Goal: Book appointment/travel/reservation

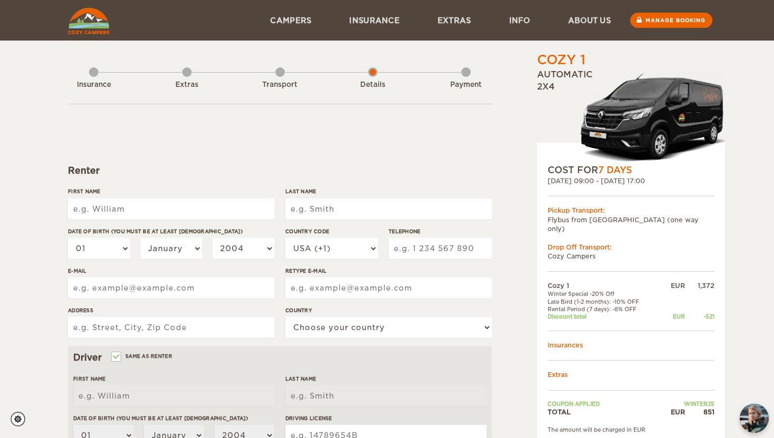
click at [162, 205] on input "First Name" at bounding box center [171, 208] width 206 height 21
type input "Belgys [PERSON_NAME]"
type input "Oicata [PERSON_NAME]"
select select "32"
type input "472876237"
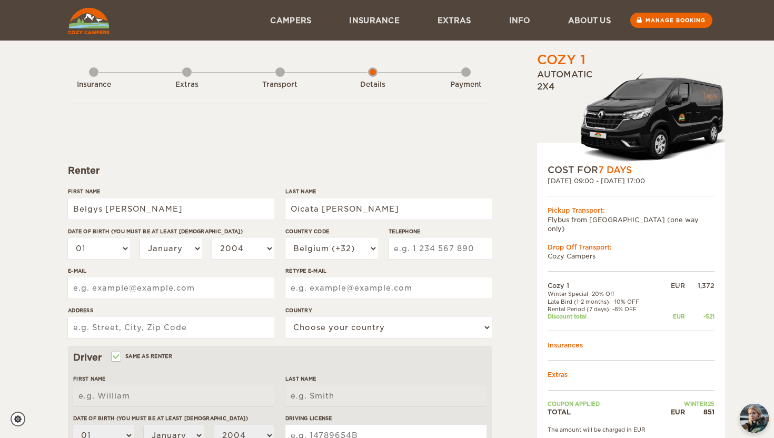
type input "[EMAIL_ADDRESS][DOMAIN_NAME]"
type input "[STREET_ADDRESS]"
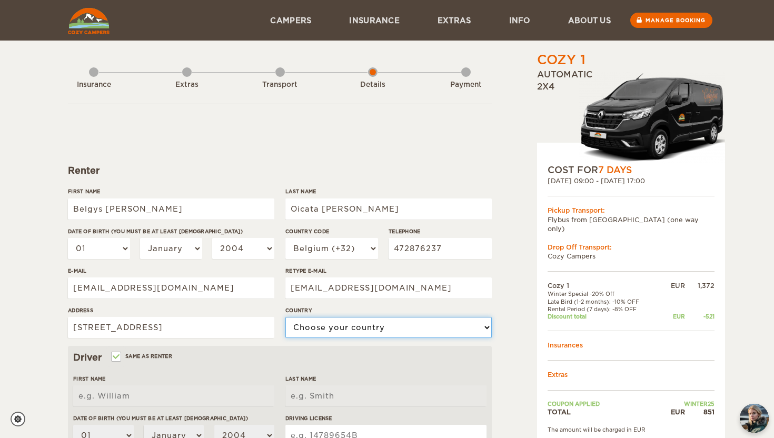
select select "21"
type input "Belgys [PERSON_NAME]"
type input "Oicata [PERSON_NAME]"
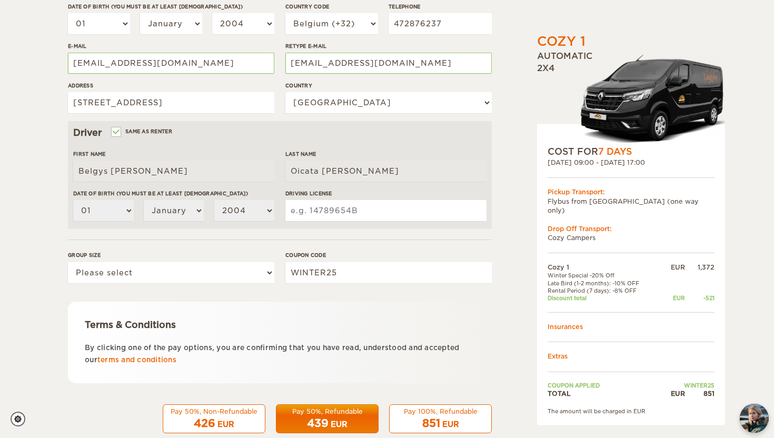
scroll to position [228, 0]
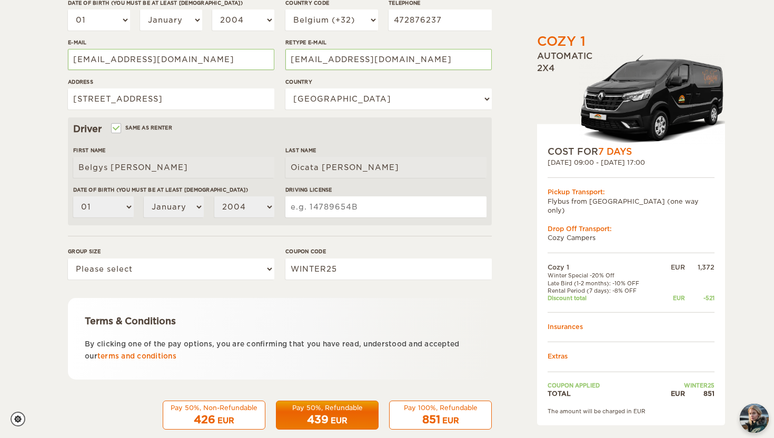
click at [319, 217] on div "Driving License" at bounding box center [385, 205] width 201 height 39
click at [117, 126] on input "Same as renter" at bounding box center [115, 129] width 7 height 7
checkbox input "false"
select select
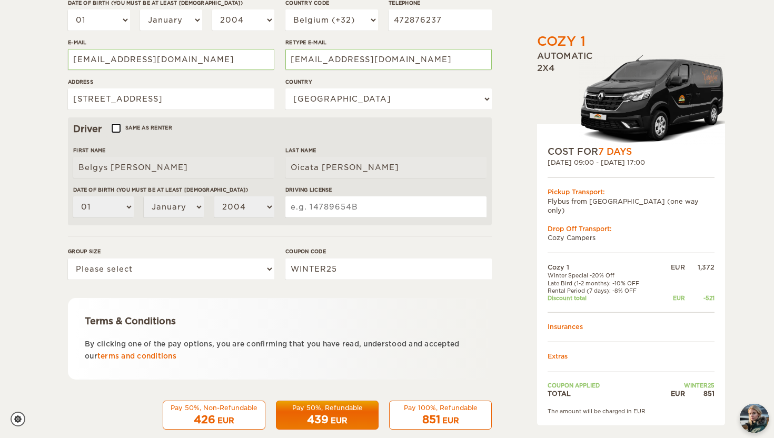
select select
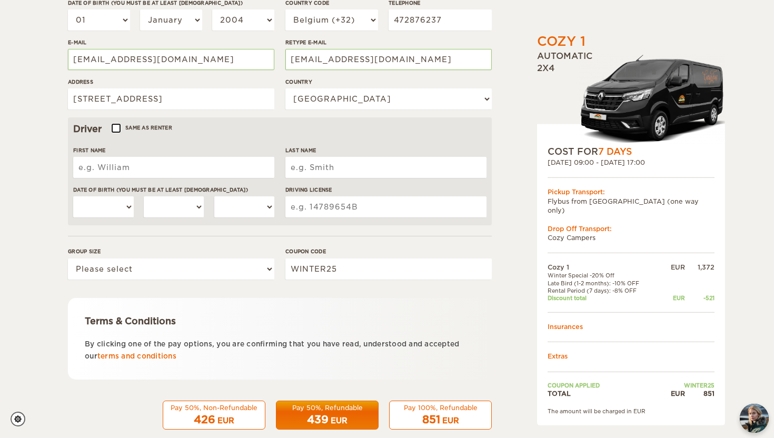
click at [116, 132] on input "Same as renter" at bounding box center [115, 129] width 7 height 7
checkbox input "true"
type input "Belgys [PERSON_NAME]"
type input "Oicata [PERSON_NAME]"
select select "01"
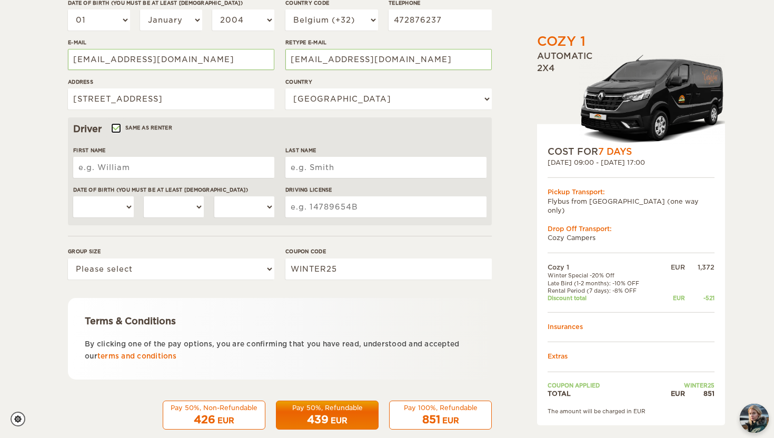
select select "01"
select select "2004"
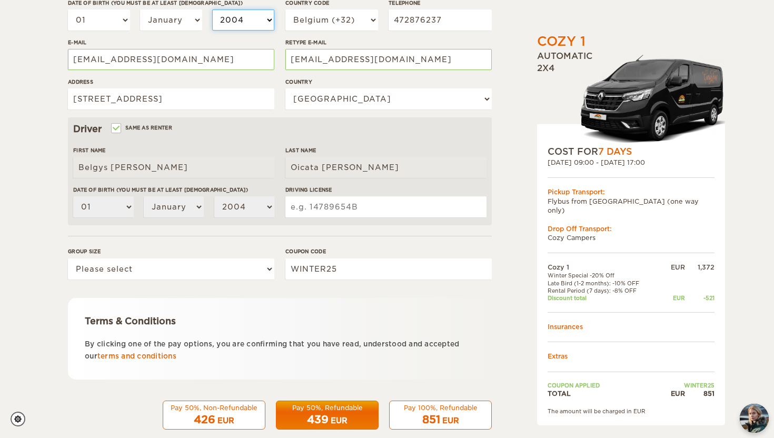
click at [242, 18] on select "2004 2003 2002 2001 2000 1999 1998 1997 1996 1995 1994 1993 1992 1991 1990 1989…" at bounding box center [243, 19] width 62 height 21
select select "2001"
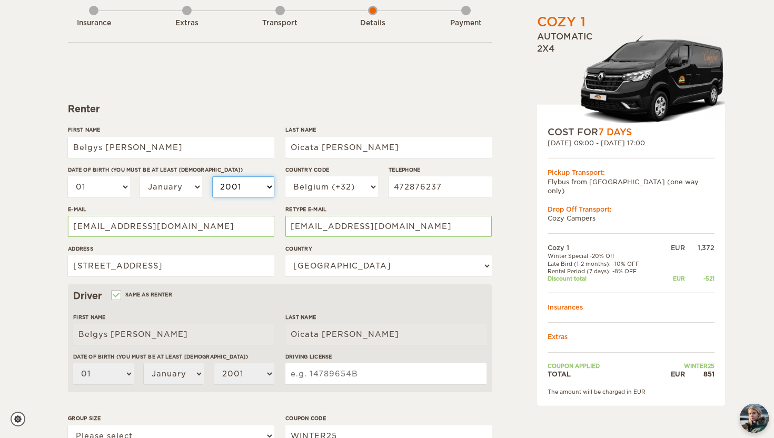
scroll to position [89, 0]
